Goal: Transaction & Acquisition: Purchase product/service

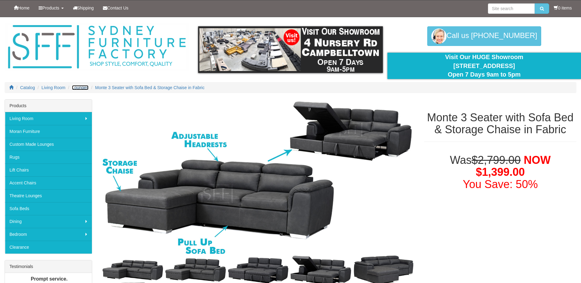
click at [82, 88] on span "Lounges" at bounding box center [80, 87] width 17 height 5
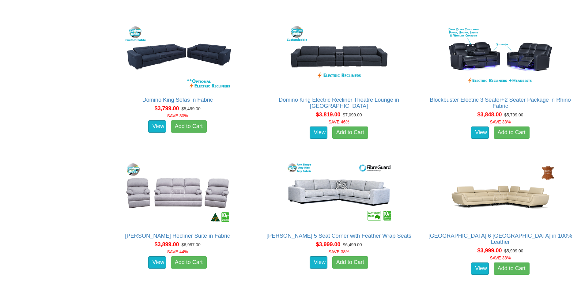
scroll to position [3755, 0]
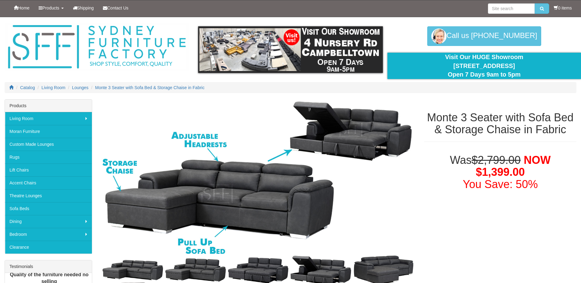
click at [563, 37] on div "Call us 02 4620 9296 02 4620 9296" at bounding box center [483, 36] width 193 height 20
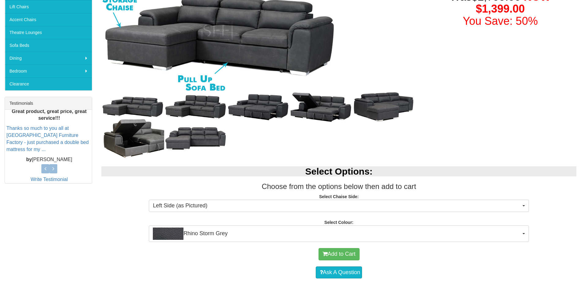
scroll to position [327, 0]
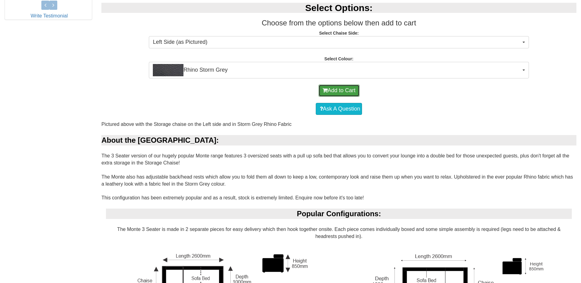
click at [341, 88] on button "Add to Cart" at bounding box center [338, 90] width 41 height 12
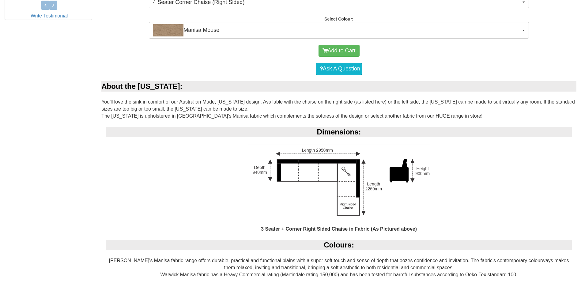
scroll to position [163, 0]
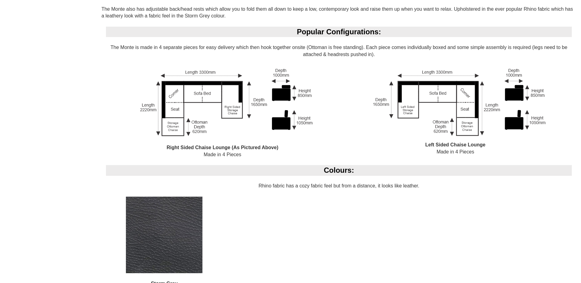
scroll to position [163, 0]
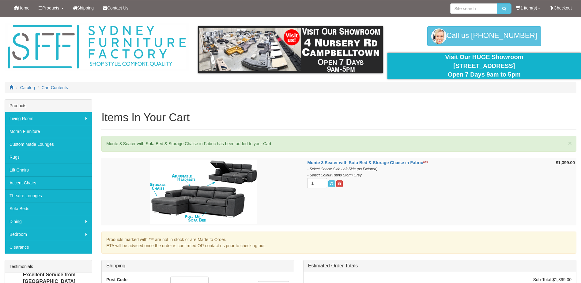
scroll to position [163, 0]
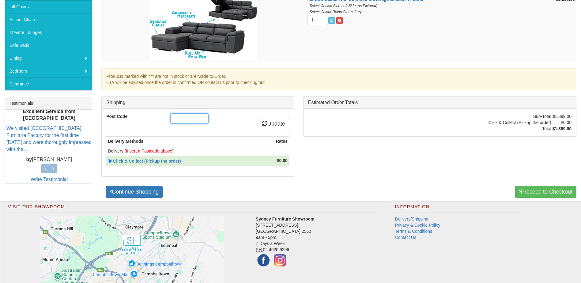
click at [181, 114] on input "Post Code" at bounding box center [189, 118] width 38 height 10
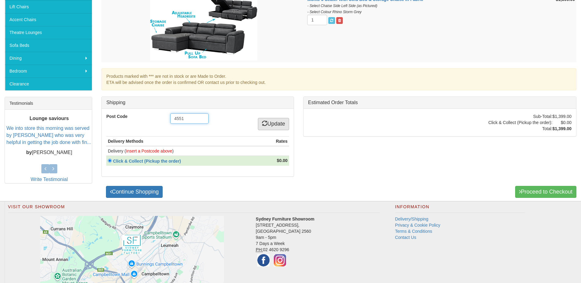
type input "4551"
click at [281, 121] on link "Update" at bounding box center [273, 124] width 31 height 12
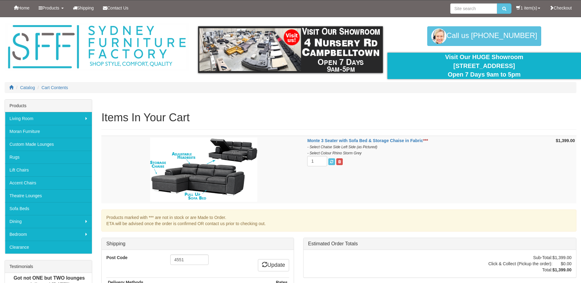
scroll to position [163, 0]
